Goal: Entertainment & Leisure: Consume media (video, audio)

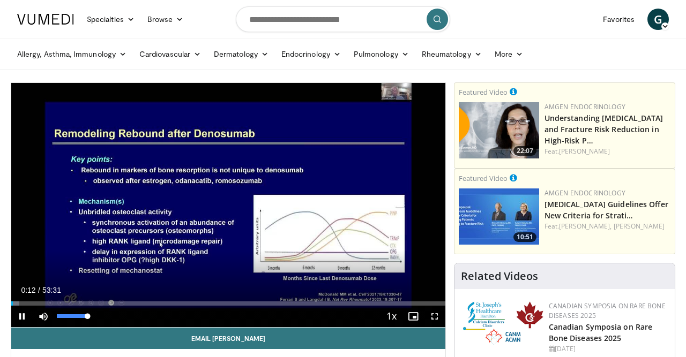
drag, startPoint x: 59, startPoint y: 313, endPoint x: 95, endPoint y: 312, distance: 35.4
click at [95, 312] on div "Mute 100%" at bounding box center [70, 316] width 75 height 21
click at [437, 313] on span "Video Player" at bounding box center [434, 316] width 21 height 21
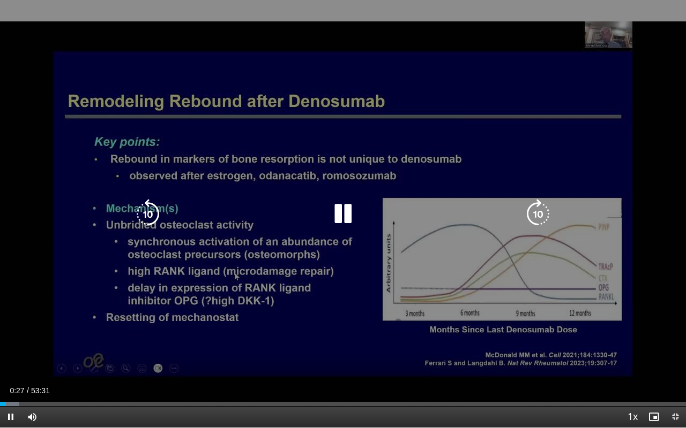
click at [584, 63] on div "10 seconds Tap to unmute" at bounding box center [343, 214] width 686 height 428
click at [341, 218] on icon "Video Player" at bounding box center [343, 214] width 30 height 30
click at [344, 211] on icon "Video Player" at bounding box center [343, 214] width 30 height 30
click at [339, 357] on div "10 seconds Tap to unmute" at bounding box center [343, 214] width 686 height 428
click at [339, 355] on div "10 seconds Tap to unmute" at bounding box center [343, 214] width 686 height 428
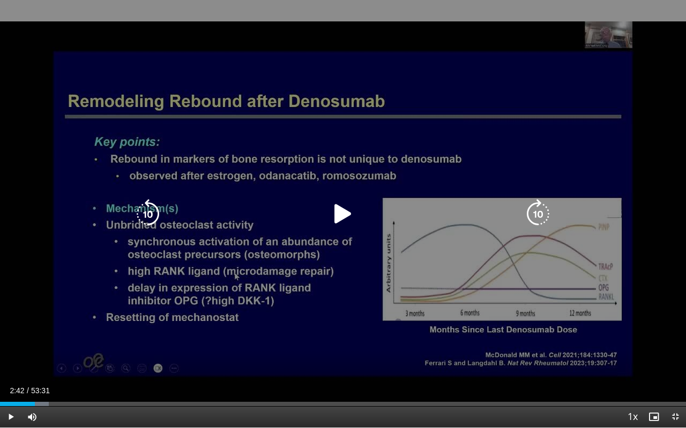
click at [340, 210] on icon "Video Player" at bounding box center [343, 214] width 30 height 30
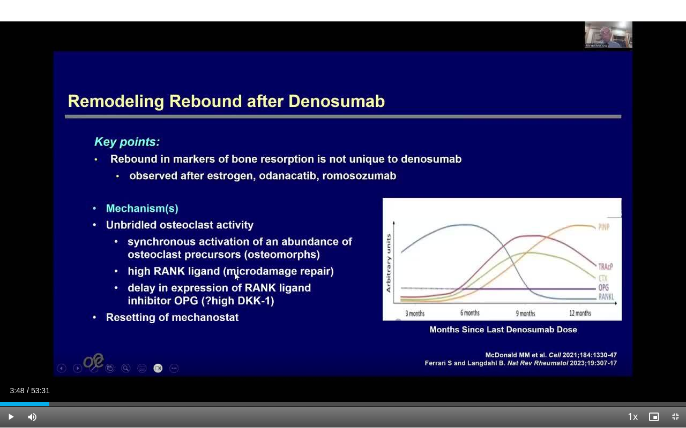
drag, startPoint x: 57, startPoint y: 403, endPoint x: 49, endPoint y: 404, distance: 8.1
click at [49, 357] on div "03:48" at bounding box center [24, 404] width 49 height 4
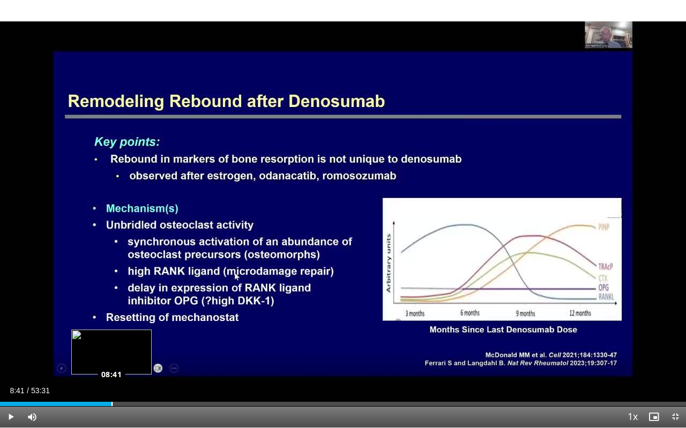
drag, startPoint x: 119, startPoint y: 403, endPoint x: 111, endPoint y: 405, distance: 8.7
click at [111, 357] on div "Loaded : 16.50% 08:41 08:41" at bounding box center [343, 404] width 686 height 4
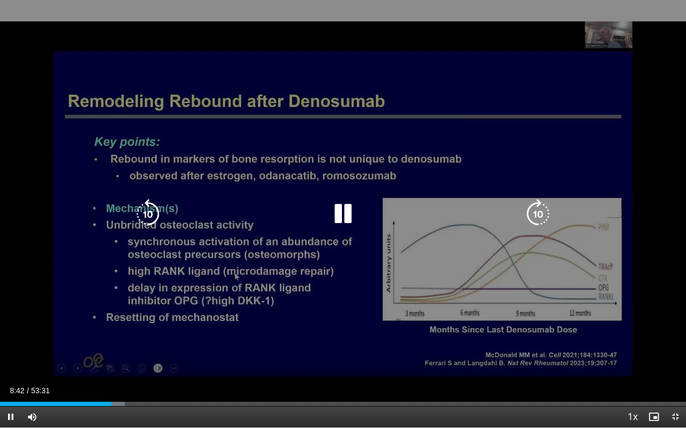
click at [595, 148] on div "10 seconds Tap to unmute" at bounding box center [343, 214] width 686 height 428
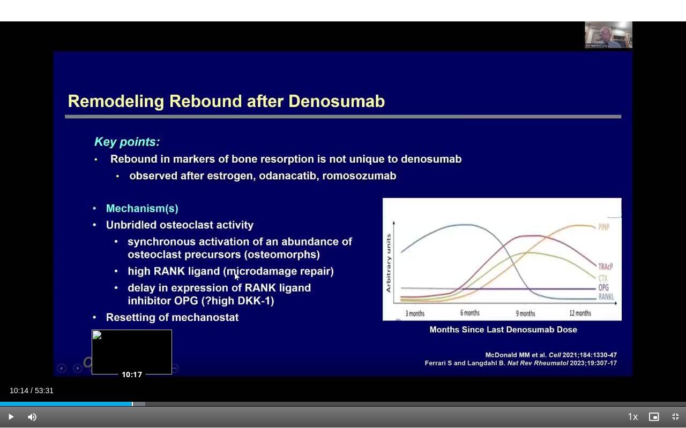
drag, startPoint x: 143, startPoint y: 404, endPoint x: 131, endPoint y: 403, distance: 11.8
click at [131, 357] on div "Loaded : 21.17% 10:14 10:17" at bounding box center [343, 404] width 686 height 4
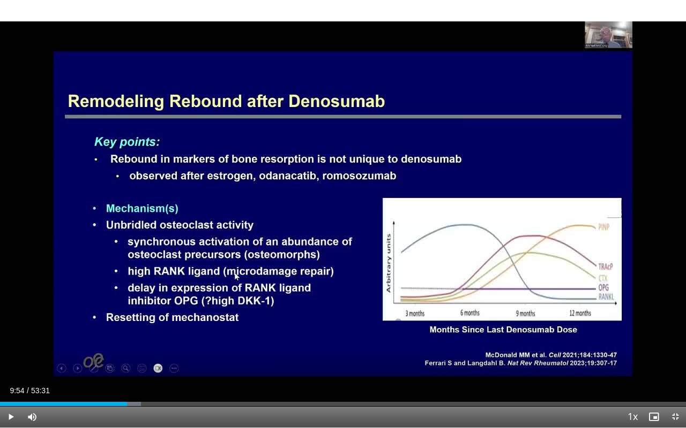
drag, startPoint x: 138, startPoint y: 406, endPoint x: 126, endPoint y: 402, distance: 12.9
click at [126, 357] on div "Loaded : 20.55% 09:55 09:54" at bounding box center [343, 404] width 686 height 4
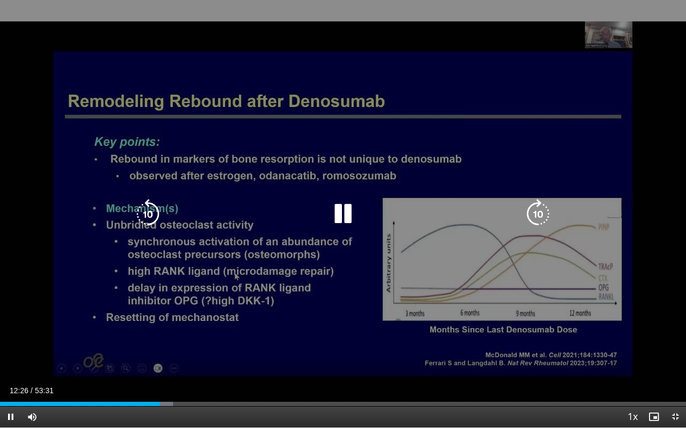
click at [340, 213] on icon "Video Player" at bounding box center [343, 214] width 30 height 30
click at [342, 208] on icon "Video Player" at bounding box center [343, 214] width 30 height 30
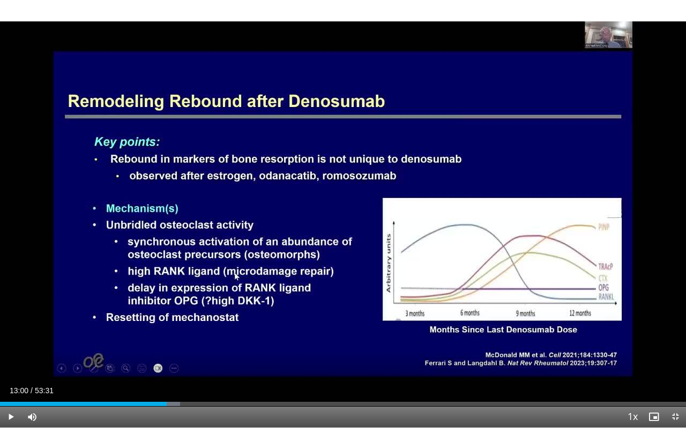
drag, startPoint x: 174, startPoint y: 404, endPoint x: 167, endPoint y: 405, distance: 7.6
click at [167, 357] on div "13:00" at bounding box center [83, 404] width 167 height 4
drag, startPoint x: 206, startPoint y: 402, endPoint x: 199, endPoint y: 401, distance: 7.0
click at [199, 357] on div "Loaded : 30.89% 15:30 15:30" at bounding box center [343, 401] width 686 height 10
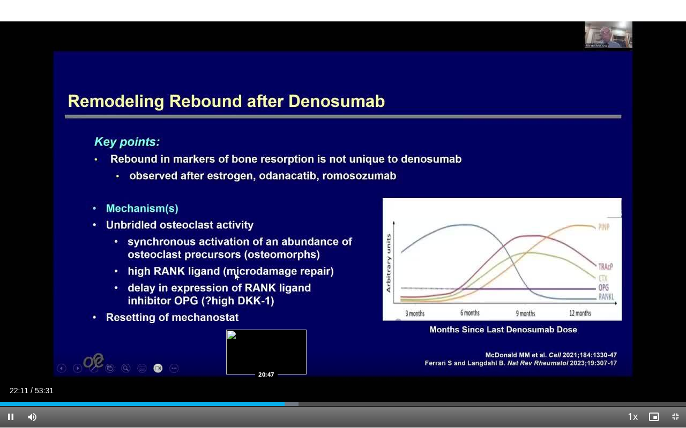
drag, startPoint x: 285, startPoint y: 407, endPoint x: 266, endPoint y: 400, distance: 20.5
click at [266, 357] on div "Current Time 22:11 / Duration 53:31 Pause Skip Backward Skip Forward Mute 100% …" at bounding box center [343, 417] width 686 height 21
click at [287, 357] on div "Loaded : 43.55% 22:22 22:22" at bounding box center [343, 404] width 686 height 4
drag, startPoint x: 287, startPoint y: 404, endPoint x: 260, endPoint y: 408, distance: 26.4
click at [260, 357] on video-js "**********" at bounding box center [343, 214] width 686 height 428
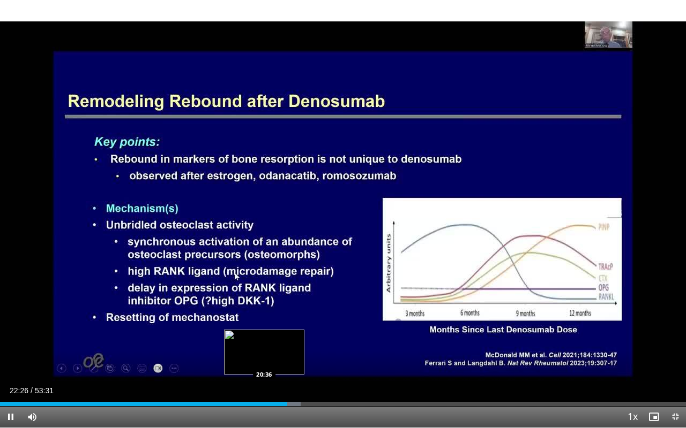
click at [264, 357] on div "Loaded : 43.86% 22:26 20:36" at bounding box center [343, 401] width 686 height 10
drag, startPoint x: 268, startPoint y: 404, endPoint x: 249, endPoint y: 401, distance: 19.0
click at [249, 357] on div "Loaded : 37.05% 19:26 19:26" at bounding box center [343, 401] width 686 height 10
drag, startPoint x: 307, startPoint y: 404, endPoint x: 292, endPoint y: 403, distance: 15.0
click at [292, 357] on video-js "**********" at bounding box center [343, 214] width 686 height 428
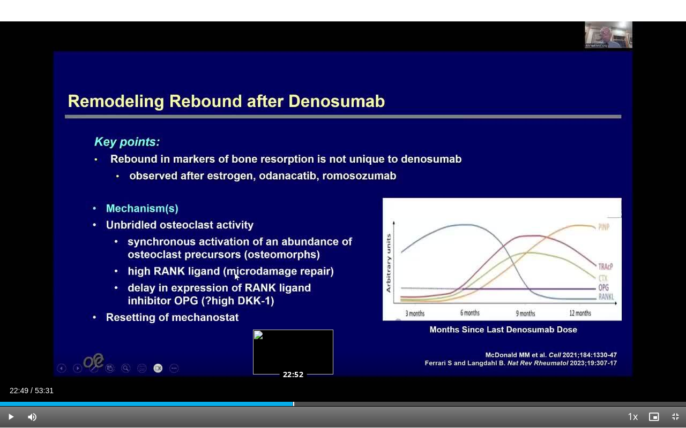
drag, startPoint x: 309, startPoint y: 402, endPoint x: 292, endPoint y: 401, distance: 16.7
click at [292, 357] on div "Loaded : 42.66% 22:49 22:52" at bounding box center [343, 401] width 686 height 10
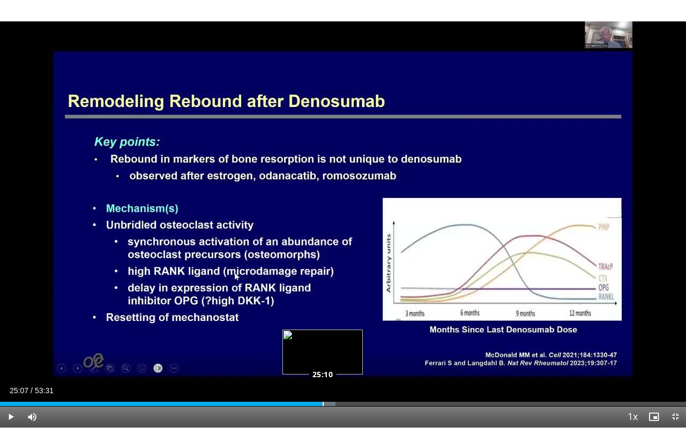
drag, startPoint x: 338, startPoint y: 404, endPoint x: 322, endPoint y: 401, distance: 16.3
click at [322, 357] on div "Loaded : 48.88% 25:07 25:10" at bounding box center [343, 401] width 686 height 10
drag, startPoint x: 330, startPoint y: 403, endPoint x: 312, endPoint y: 401, distance: 18.9
click at [312, 357] on div "Loaded : 47.56% 24:17 24:20" at bounding box center [343, 401] width 686 height 10
drag, startPoint x: 340, startPoint y: 402, endPoint x: 320, endPoint y: 402, distance: 19.8
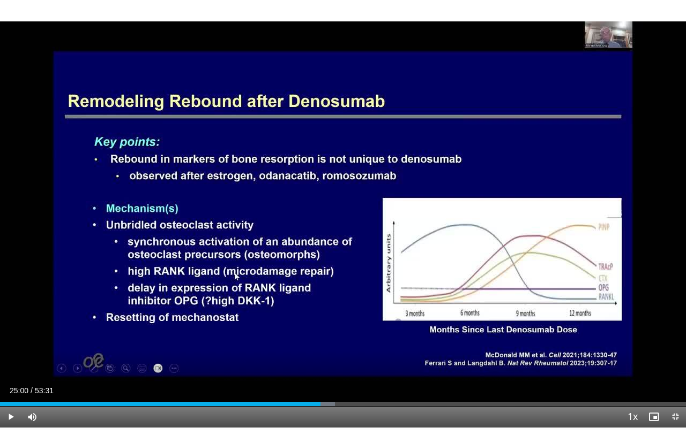
click at [320, 357] on div "Loaded : 48.80% 25:00 25:02" at bounding box center [343, 401] width 686 height 10
drag, startPoint x: 352, startPoint y: 402, endPoint x: 342, endPoint y: 402, distance: 10.2
click at [342, 357] on div "Loaded : 50.13% 26:43 26:43" at bounding box center [343, 401] width 686 height 10
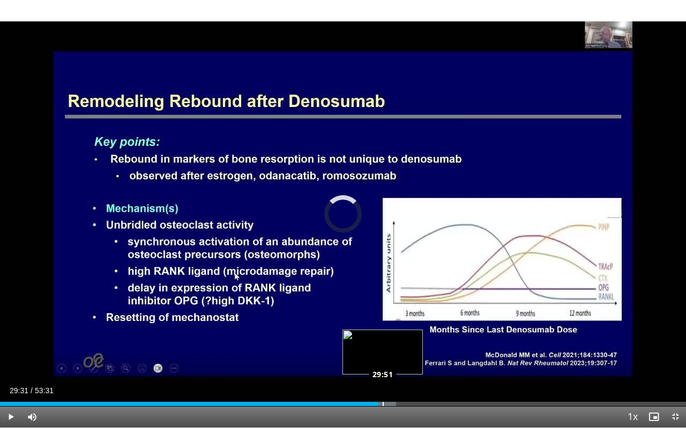
drag, startPoint x: 393, startPoint y: 405, endPoint x: 382, endPoint y: 406, distance: 10.7
click at [382, 357] on div "Loaded : 57.76% 29:51 29:51" at bounding box center [343, 404] width 686 height 4
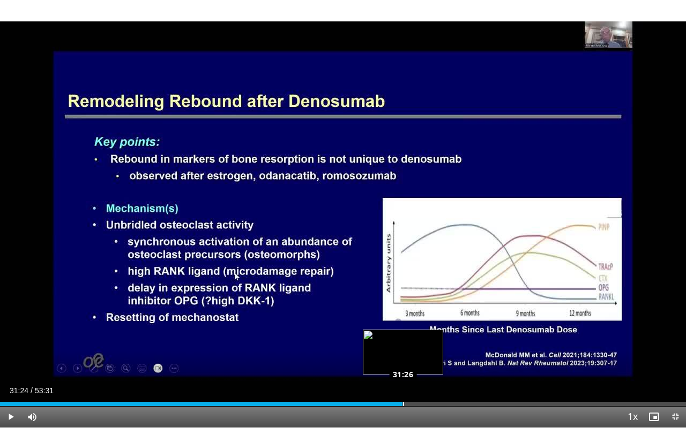
drag, startPoint x: 416, startPoint y: 402, endPoint x: 402, endPoint y: 399, distance: 14.3
click at [402, 357] on div "Loaded : 58.68% 31:24 31:26" at bounding box center [343, 401] width 686 height 10
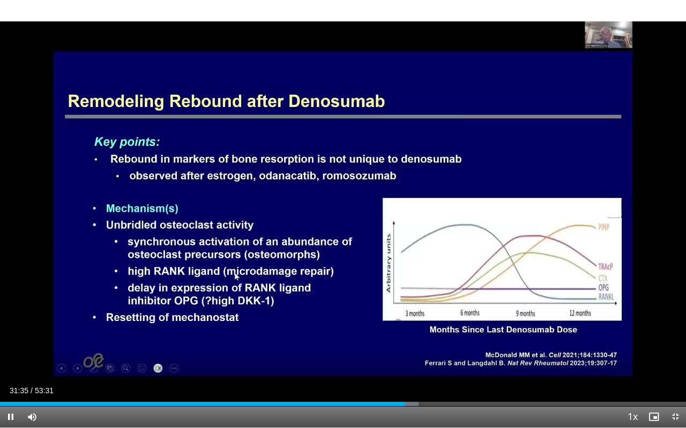
click at [320, 337] on div "10 seconds Tap to unmute" at bounding box center [343, 214] width 686 height 428
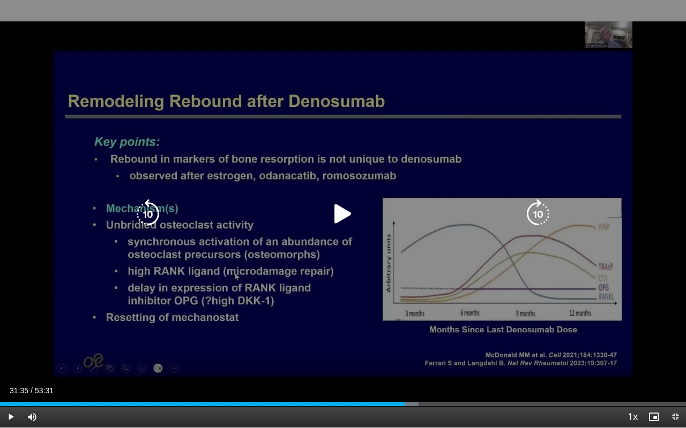
click at [340, 216] on icon "Video Player" at bounding box center [343, 214] width 30 height 30
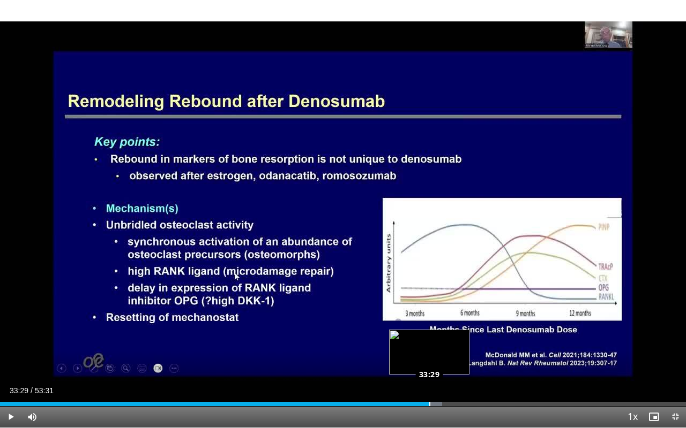
drag, startPoint x: 434, startPoint y: 404, endPoint x: 429, endPoint y: 405, distance: 5.5
click at [429, 357] on div "Loaded : 64.45% 33:29 33:29" at bounding box center [343, 404] width 686 height 4
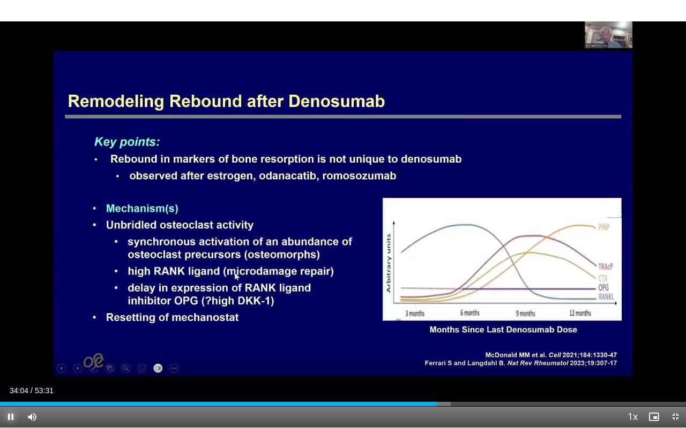
click at [11, 357] on span "Video Player" at bounding box center [10, 417] width 21 height 21
click at [69, 340] on div "10 seconds Tap to unmute" at bounding box center [343, 214] width 686 height 428
drag, startPoint x: 443, startPoint y: 403, endPoint x: 434, endPoint y: 405, distance: 9.9
click at [434, 357] on div "Progress Bar" at bounding box center [439, 404] width 13 height 4
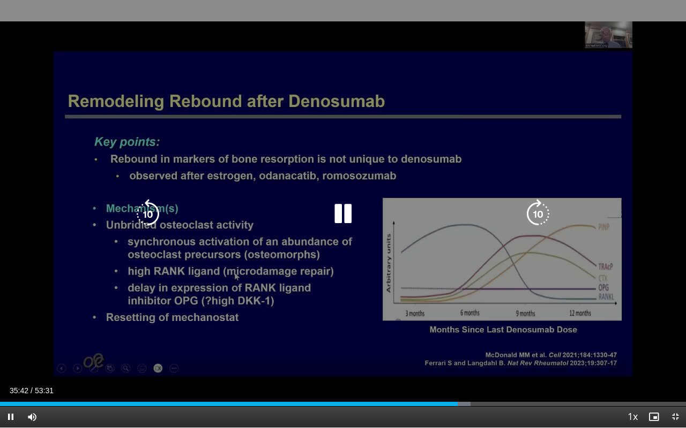
click at [339, 208] on icon "Video Player" at bounding box center [343, 214] width 30 height 30
click at [341, 215] on icon "Video Player" at bounding box center [343, 214] width 30 height 30
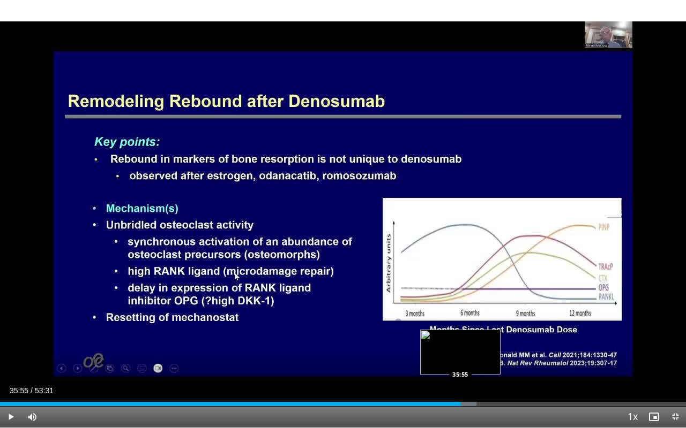
click at [460, 357] on div "35:55" at bounding box center [230, 404] width 460 height 4
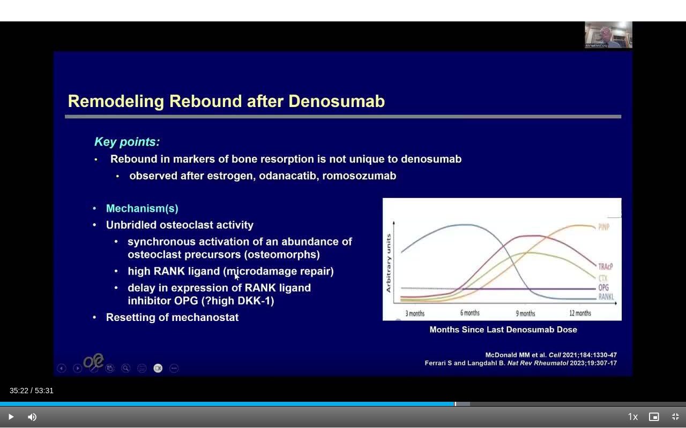
drag, startPoint x: 460, startPoint y: 403, endPoint x: 453, endPoint y: 407, distance: 7.7
click at [453, 357] on div "Current Time 35:22 / Duration 53:31 Play Skip Backward Skip Forward Mute 100% L…" at bounding box center [343, 417] width 686 height 21
drag, startPoint x: 453, startPoint y: 407, endPoint x: 333, endPoint y: 427, distance: 122.2
click at [333, 357] on video-js "**********" at bounding box center [343, 214] width 686 height 428
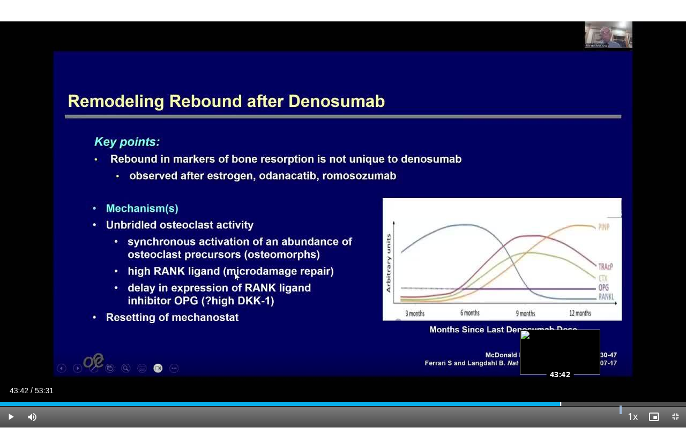
drag, startPoint x: 573, startPoint y: 401, endPoint x: 560, endPoint y: 403, distance: 13.6
click at [560, 357] on div "Loaded : 81.85% 43:42 43:42" at bounding box center [343, 401] width 686 height 10
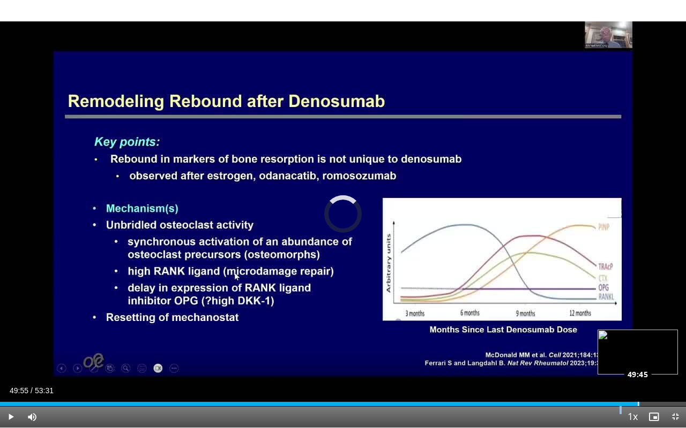
drag, startPoint x: 650, startPoint y: 402, endPoint x: 637, endPoint y: 404, distance: 13.5
click at [637, 357] on div "Loaded : 93.10% 49:48 49:45" at bounding box center [343, 404] width 686 height 4
drag, startPoint x: 637, startPoint y: 404, endPoint x: 643, endPoint y: 404, distance: 6.4
click at [643, 357] on div "50:13" at bounding box center [321, 404] width 643 height 4
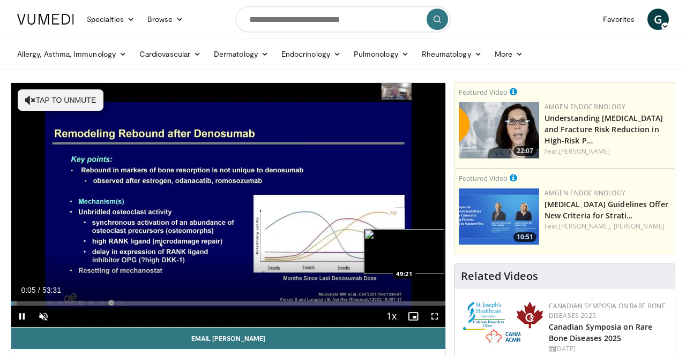
click at [411, 300] on div "Loaded : 1.25% 00:05 49:21" at bounding box center [228, 301] width 434 height 10
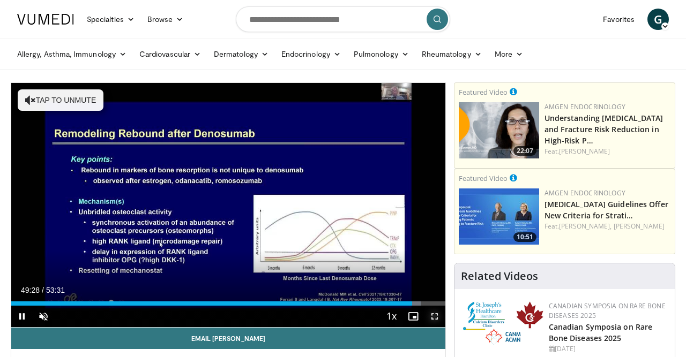
click at [434, 317] on span "Video Player" at bounding box center [434, 316] width 21 height 21
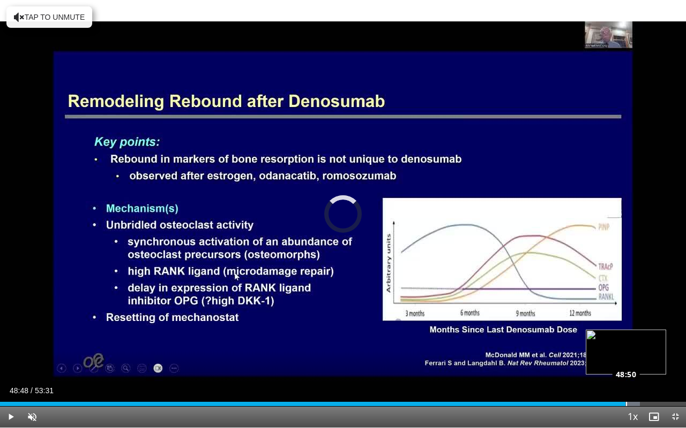
drag, startPoint x: 634, startPoint y: 403, endPoint x: 626, endPoint y: 402, distance: 8.6
click at [626, 357] on div "Loaded : 93.28% 48:48 48:50" at bounding box center [343, 404] width 686 height 4
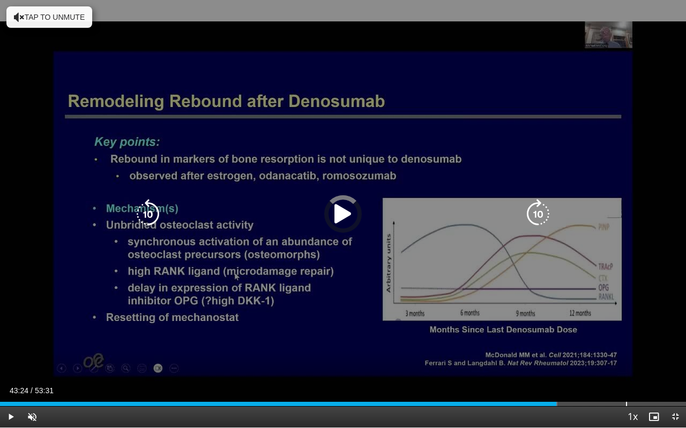
drag, startPoint x: 626, startPoint y: 402, endPoint x: 632, endPoint y: 294, distance: 108.4
click at [632, 294] on video-js "**********" at bounding box center [343, 214] width 686 height 428
click at [446, 357] on div "10 seconds Tap to unmute" at bounding box center [343, 214] width 686 height 428
click at [336, 214] on icon "Video Player" at bounding box center [343, 214] width 30 height 30
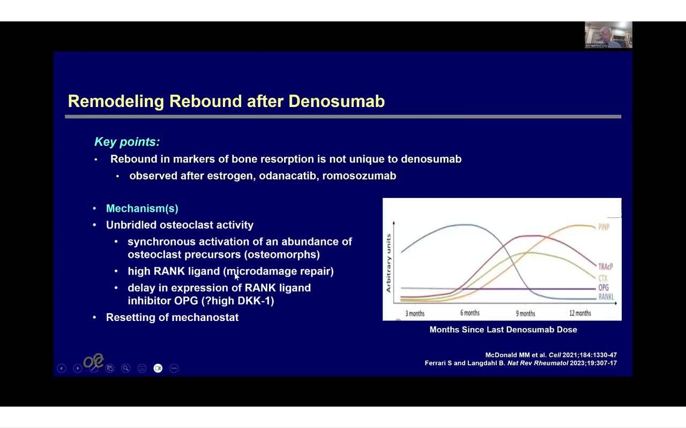
drag, startPoint x: 39, startPoint y: 415, endPoint x: 80, endPoint y: 415, distance: 41.2
click at [80, 357] on div "Mute 65%" at bounding box center [58, 417] width 75 height 21
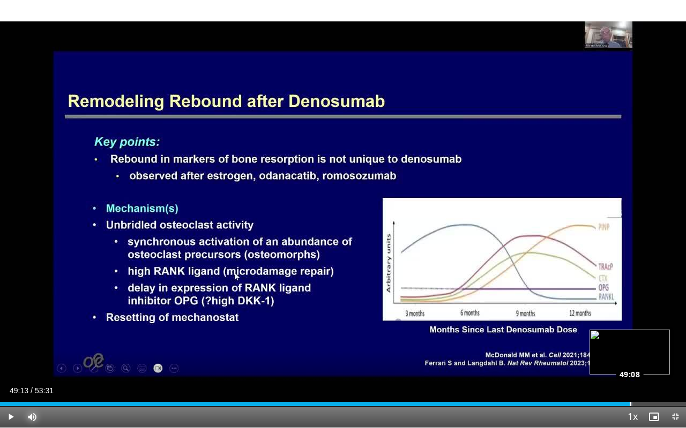
drag, startPoint x: 637, startPoint y: 405, endPoint x: 630, endPoint y: 404, distance: 6.4
click at [630, 357] on div "Loaded : 92.16% 49:13 49:08" at bounding box center [343, 404] width 686 height 4
click at [646, 357] on div "Loaded : 96.52% 50:31 50:28" at bounding box center [343, 401] width 686 height 10
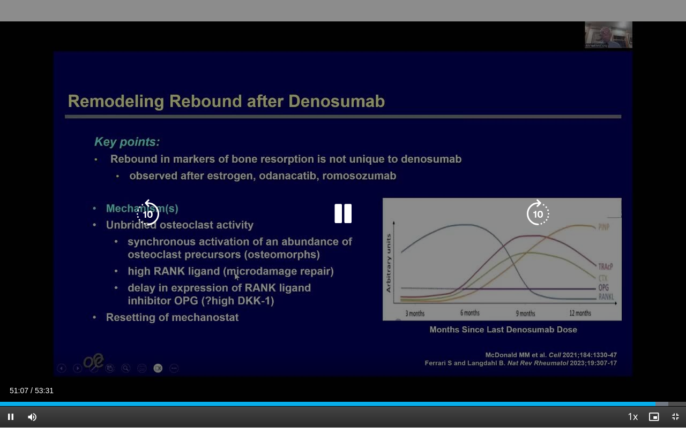
click at [344, 212] on icon "Video Player" at bounding box center [343, 214] width 30 height 30
click at [342, 214] on icon "Video Player" at bounding box center [343, 214] width 30 height 30
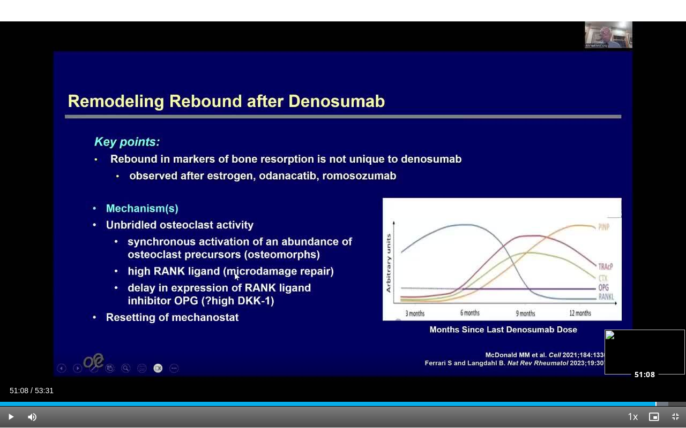
drag, startPoint x: 668, startPoint y: 405, endPoint x: 655, endPoint y: 405, distance: 13.4
click at [655, 357] on div "Loaded : 97.46% 51:08 51:08" at bounding box center [343, 404] width 686 height 4
